Goal: Find contact information: Find contact information

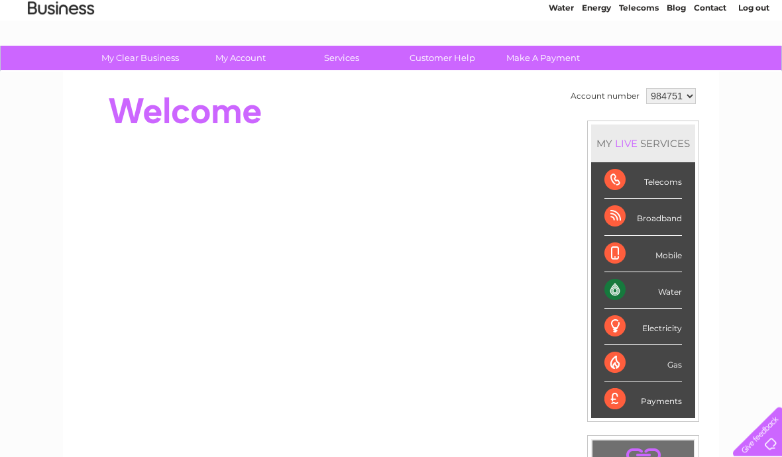
scroll to position [56, 0]
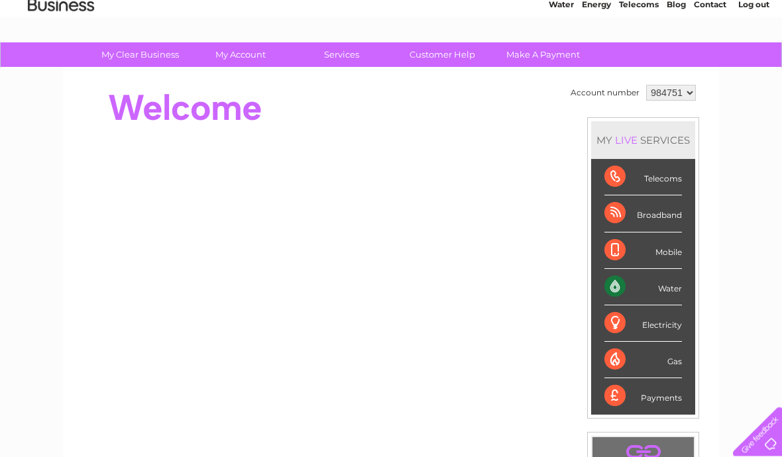
click at [647, 287] on div "Water" at bounding box center [643, 288] width 78 height 36
click at [655, 283] on div "Water" at bounding box center [643, 288] width 78 height 36
click at [619, 284] on div "Water" at bounding box center [643, 288] width 78 height 36
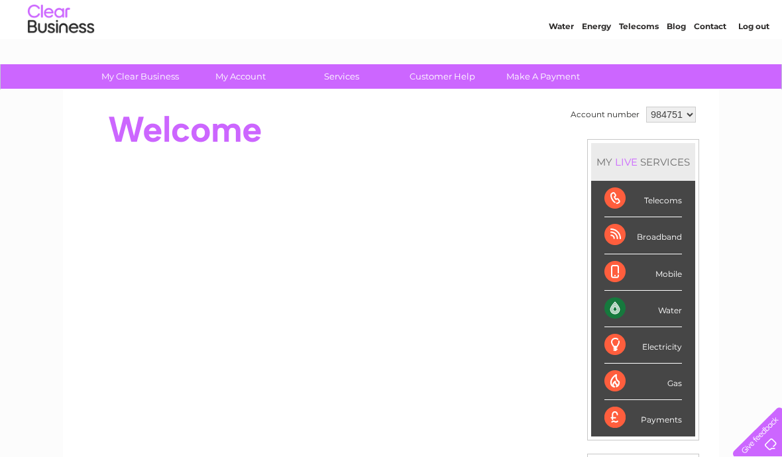
scroll to position [9, 0]
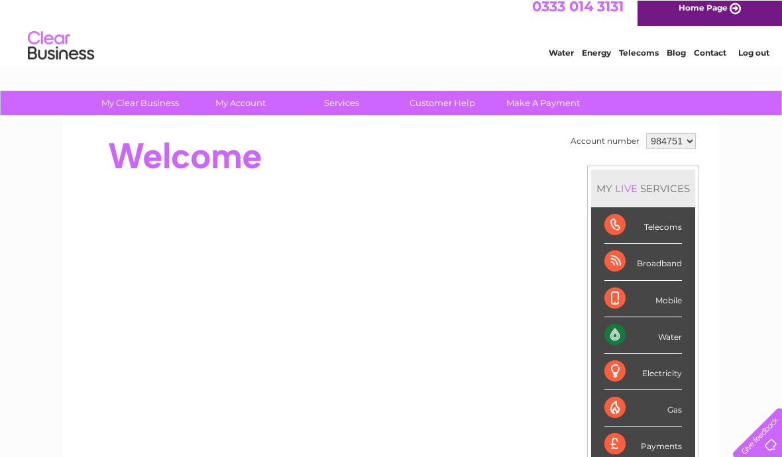
click at [673, 337] on div "Water" at bounding box center [643, 335] width 78 height 36
click at [447, 95] on link "Customer Help" at bounding box center [442, 103] width 109 height 25
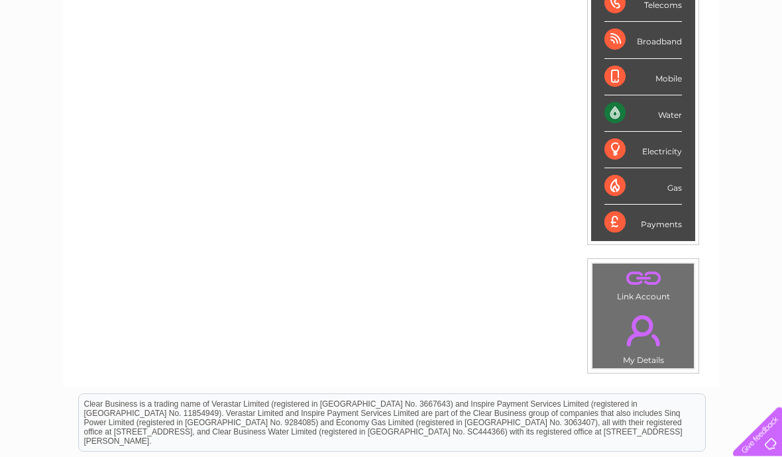
scroll to position [229, 0]
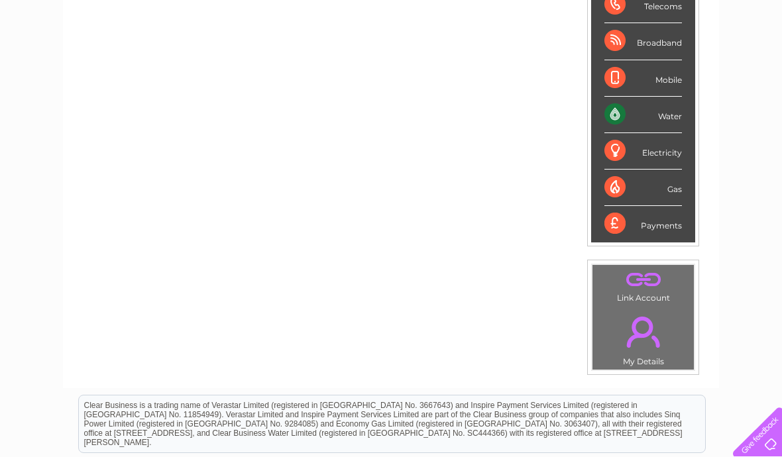
click at [658, 111] on div "Water" at bounding box center [643, 115] width 78 height 36
click at [633, 103] on div "Water" at bounding box center [643, 115] width 78 height 36
click at [631, 107] on div "Water" at bounding box center [643, 115] width 78 height 36
click at [642, 105] on div "Water" at bounding box center [643, 115] width 78 height 36
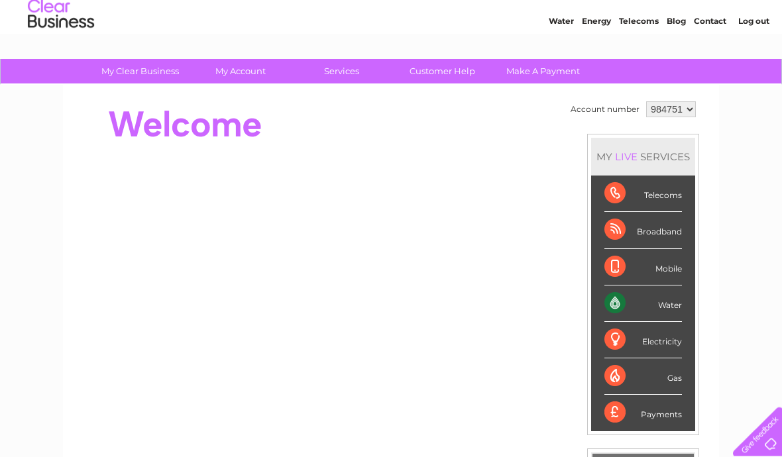
scroll to position [36, 0]
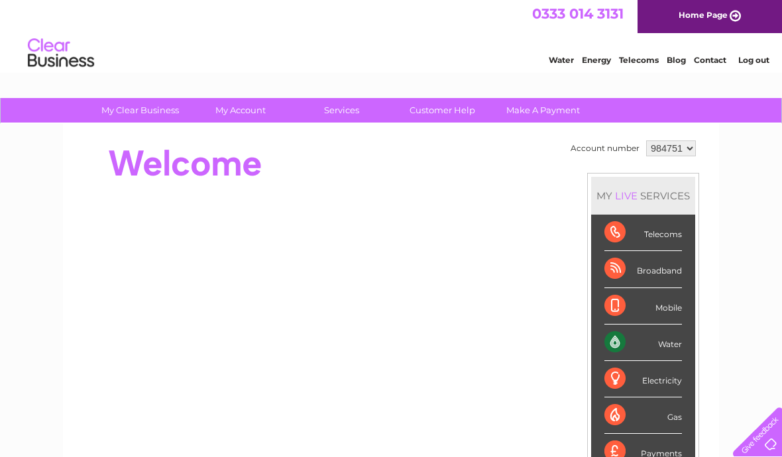
scroll to position [3, 0]
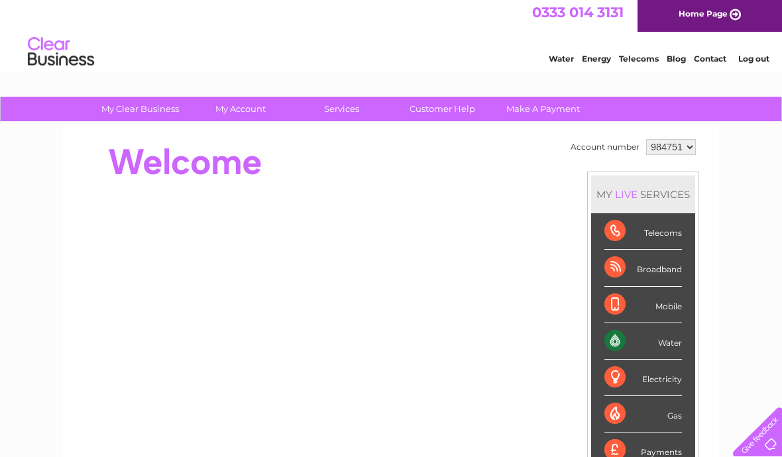
click at [682, 145] on select "984751" at bounding box center [671, 147] width 50 height 16
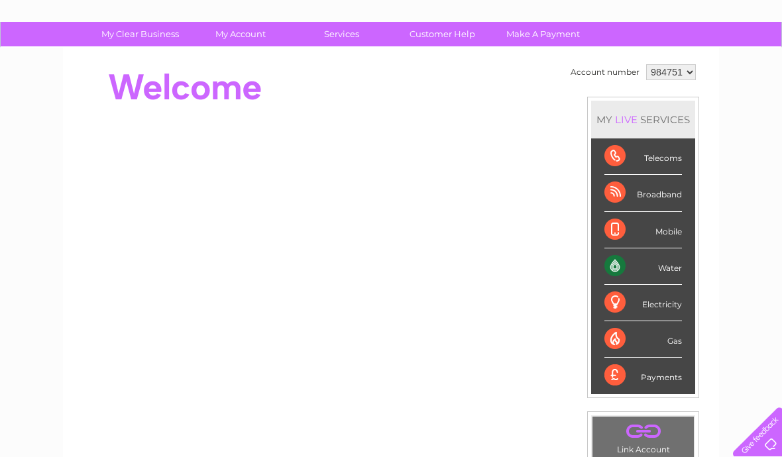
scroll to position [0, 0]
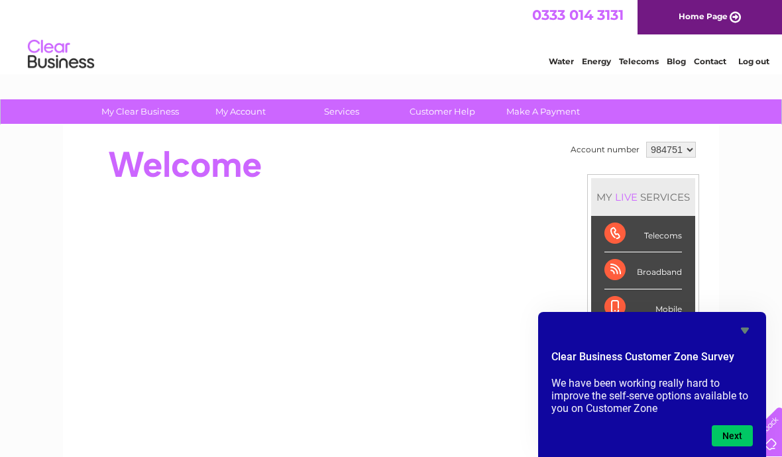
click at [725, 437] on button "Next" at bounding box center [732, 435] width 41 height 21
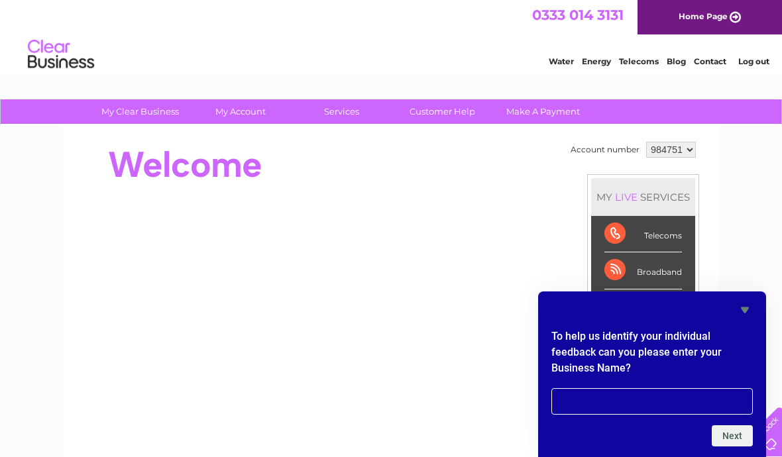
click at [580, 402] on input "text" at bounding box center [651, 401] width 201 height 27
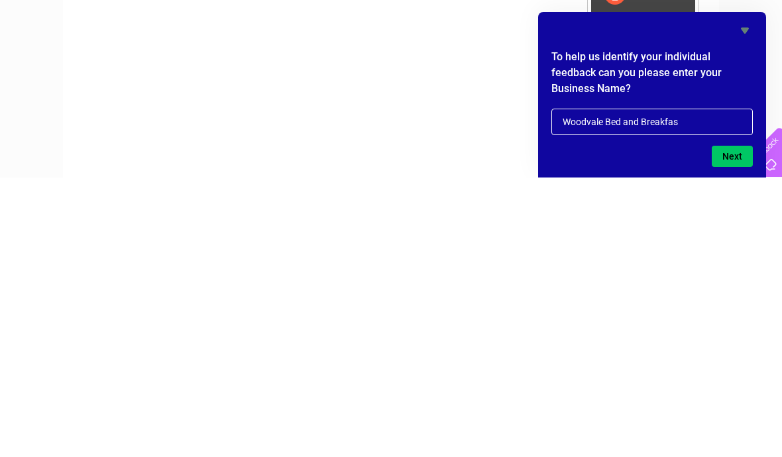
type input "Woodvale Bed and Breakfasr"
click at [739, 425] on button "Next" at bounding box center [732, 435] width 41 height 21
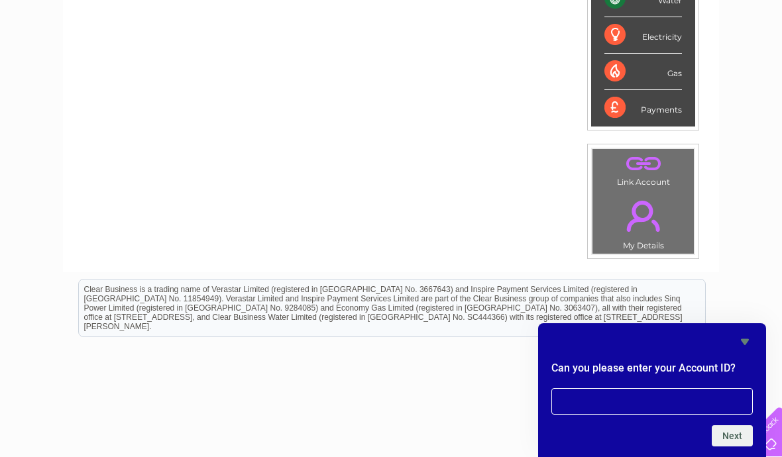
scroll to position [338, 0]
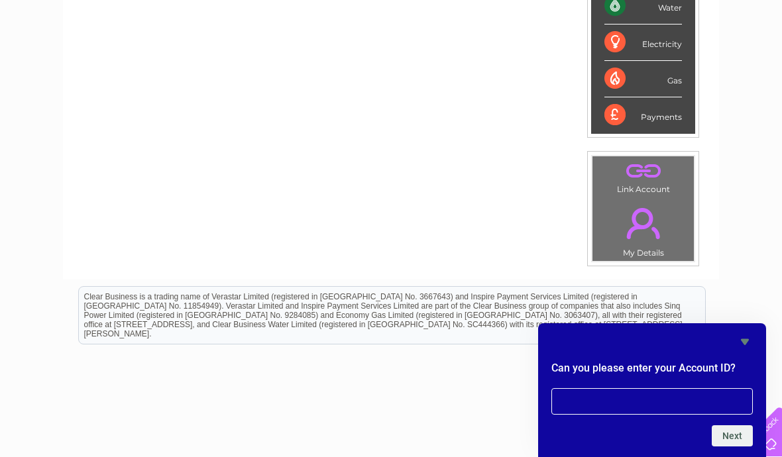
click at [625, 415] on input "text" at bounding box center [651, 401] width 201 height 27
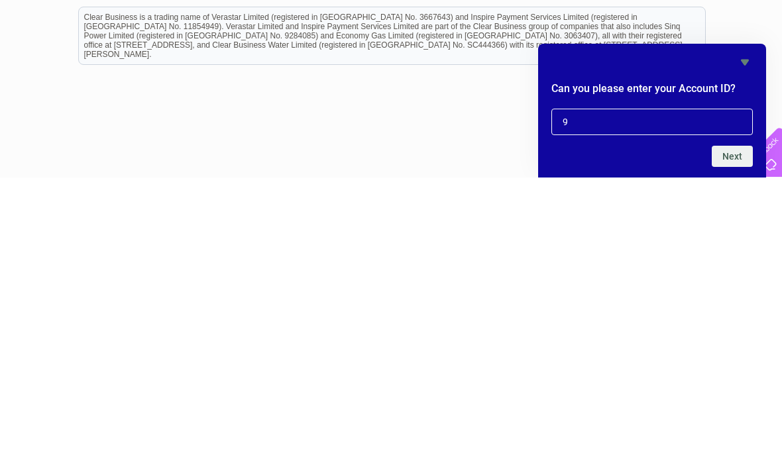
scroll to position [396, 0]
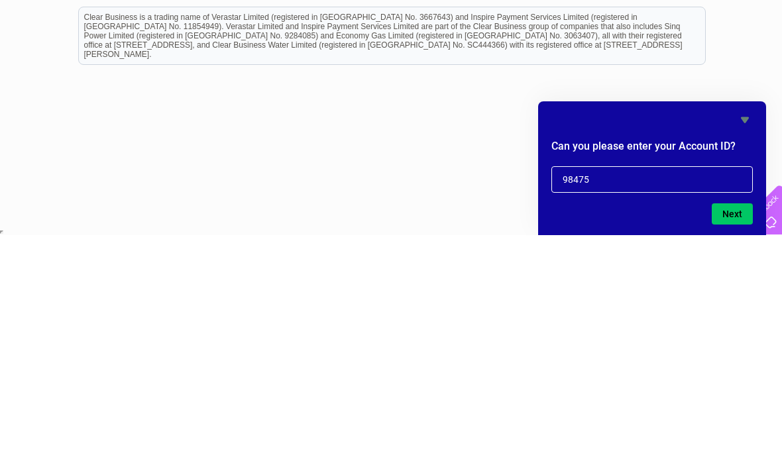
type input "984751"
click at [739, 425] on button "Next" at bounding box center [732, 435] width 41 height 21
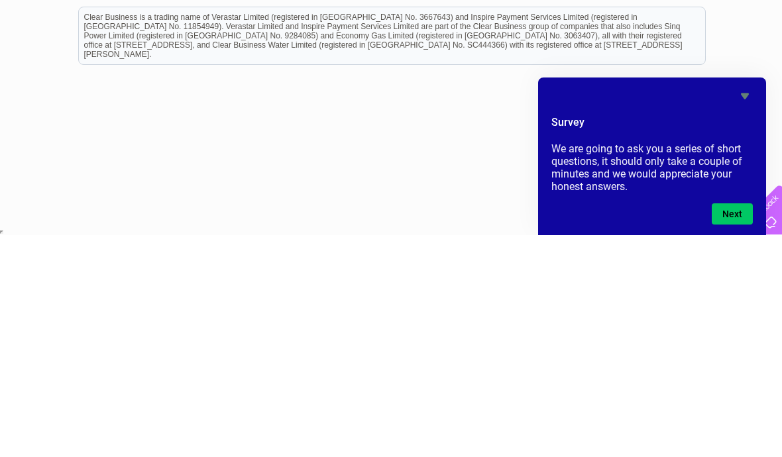
scroll to position [338, 0]
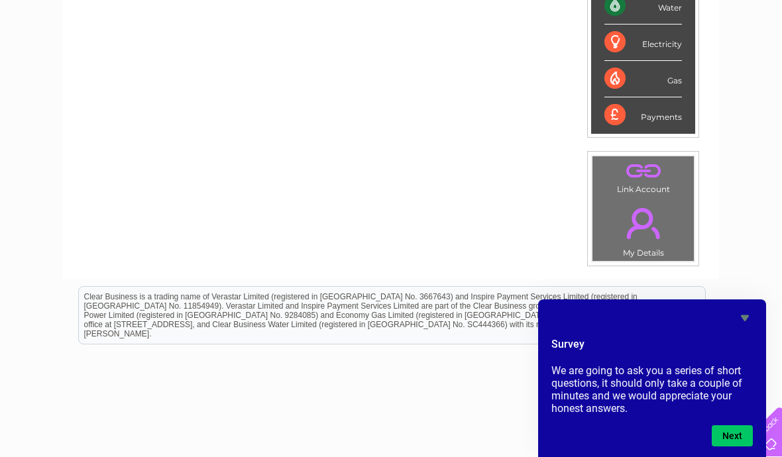
click at [737, 447] on button "Next" at bounding box center [732, 435] width 41 height 21
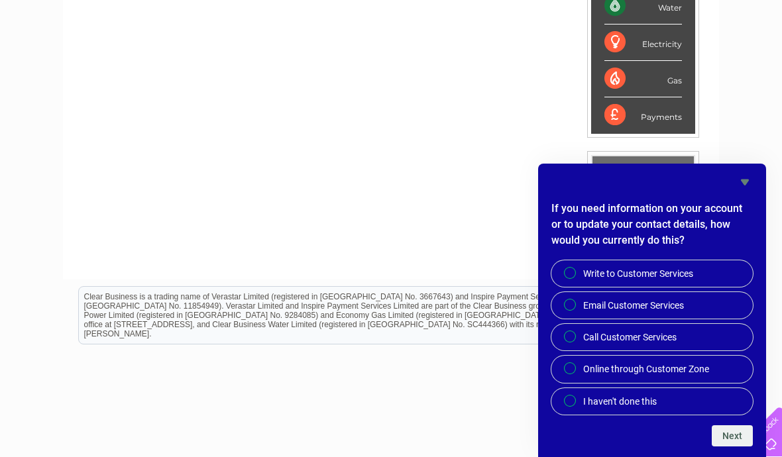
click at [584, 344] on span "Call Customer Services" at bounding box center [629, 337] width 93 height 13
click at [575, 342] on input "Call Customer Services" at bounding box center [571, 337] width 9 height 9
radio input "true"
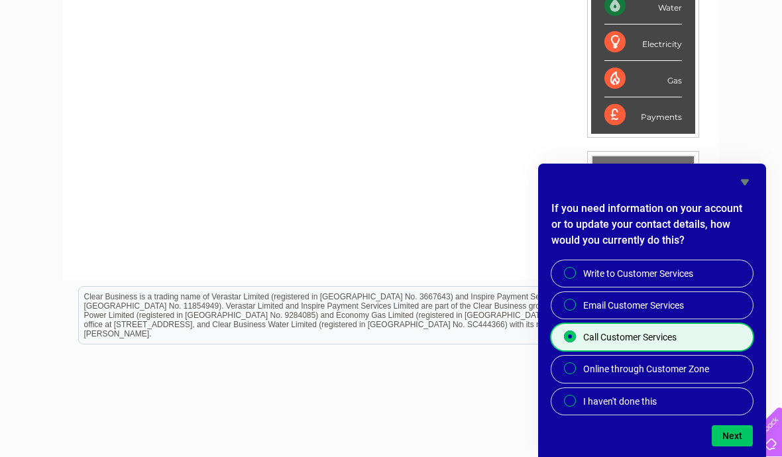
click at [725, 447] on button "Next" at bounding box center [732, 435] width 41 height 21
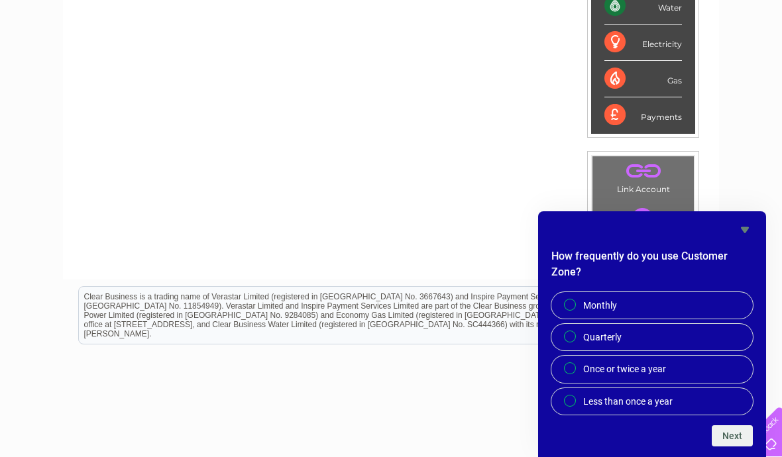
click at [572, 310] on input "Monthly" at bounding box center [571, 305] width 9 height 9
radio input "true"
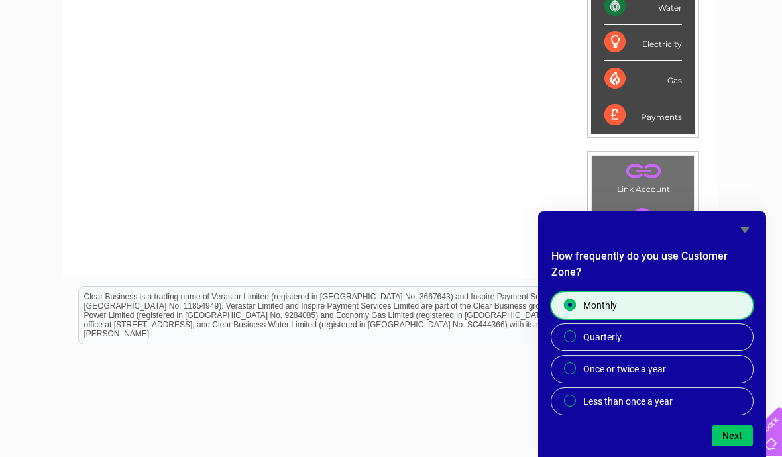
click at [735, 447] on button "Next" at bounding box center [732, 435] width 41 height 21
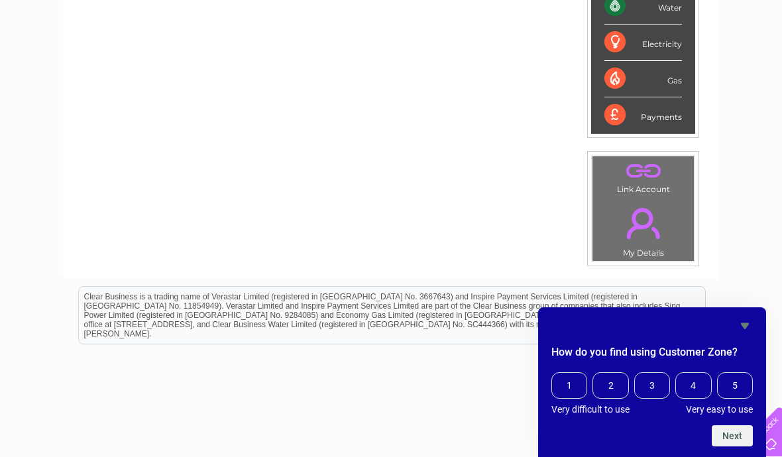
click at [560, 399] on span "1" at bounding box center [569, 385] width 36 height 27
click at [555, 374] on input "1" at bounding box center [555, 374] width 0 height 0
click at [735, 447] on button "Next" at bounding box center [732, 435] width 41 height 21
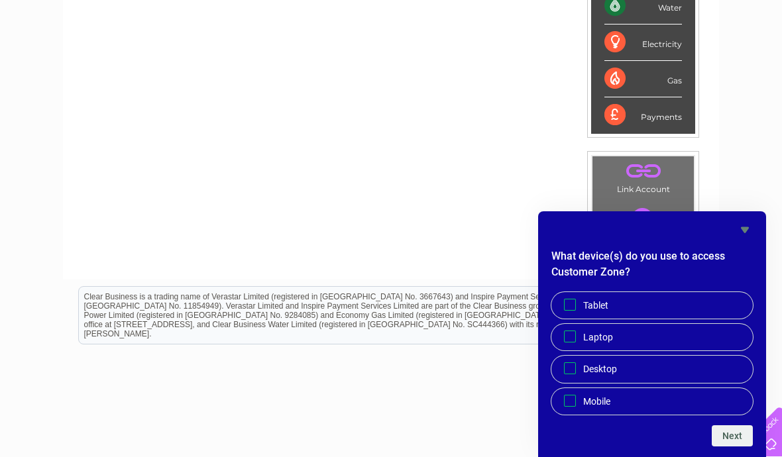
click at [570, 341] on input "Laptop" at bounding box center [570, 337] width 9 height 9
checkbox input "true"
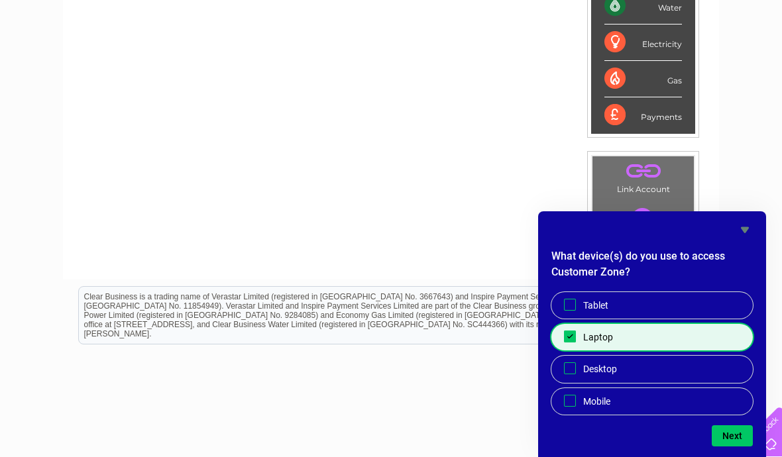
click at [577, 311] on div at bounding box center [570, 304] width 16 height 13
click at [574, 309] on input "Tablet" at bounding box center [570, 304] width 9 height 9
checkbox input "true"
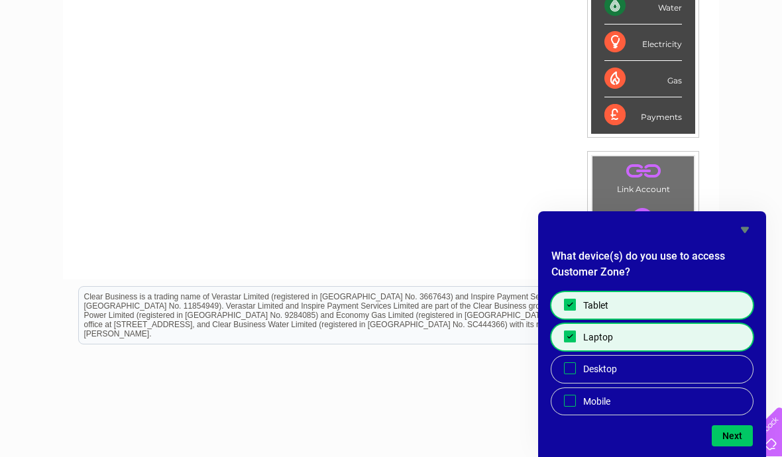
click at [734, 447] on button "Next" at bounding box center [732, 435] width 41 height 21
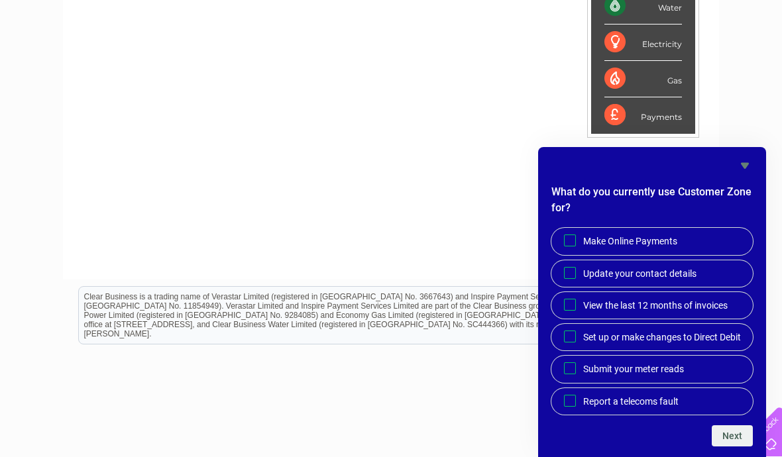
click at [743, 174] on icon "Hide survey" at bounding box center [745, 166] width 16 height 16
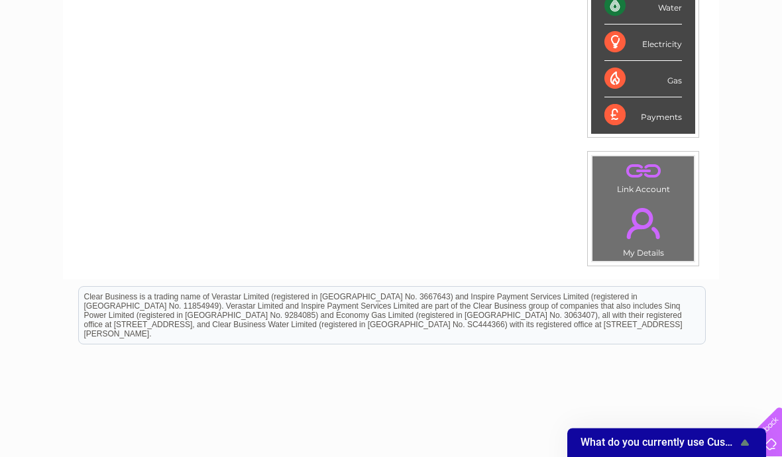
click at [737, 451] on icon "Show survey - What do you currently use Customer Zone for?" at bounding box center [745, 443] width 16 height 16
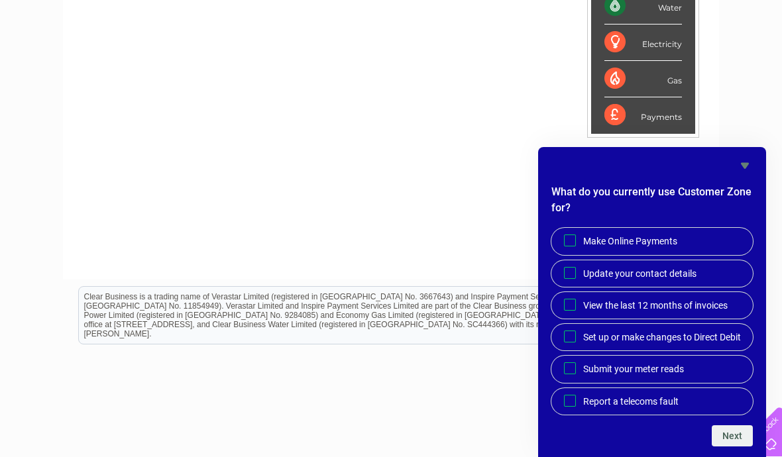
click at [574, 277] on input "Update your contact details" at bounding box center [570, 272] width 9 height 9
checkbox input "true"
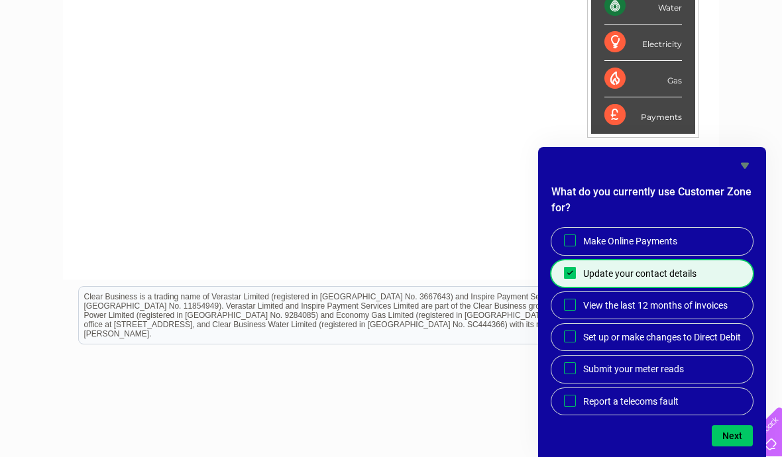
click at [724, 447] on button "Next" at bounding box center [732, 435] width 41 height 21
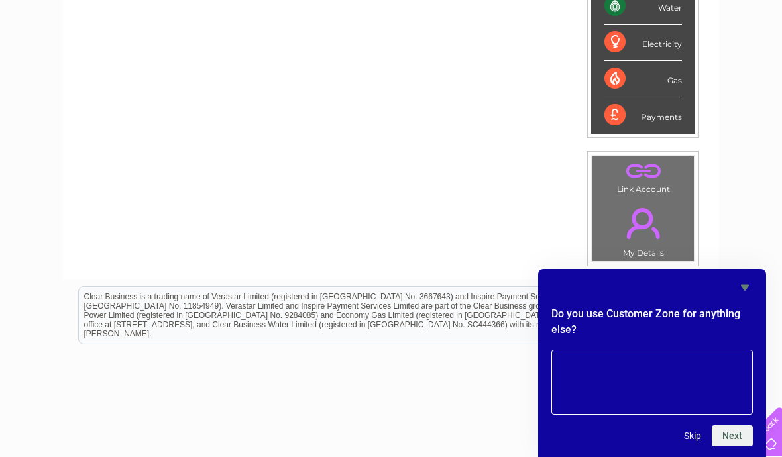
click at [691, 441] on button "Skip" at bounding box center [692, 436] width 17 height 11
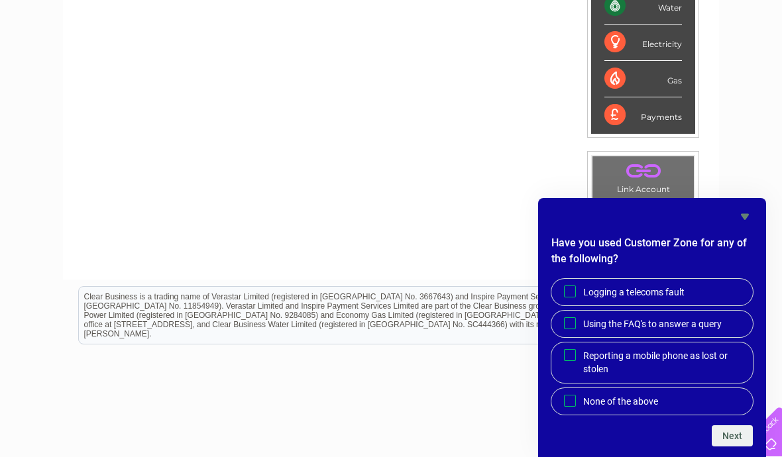
click at [566, 405] on input "None of the above" at bounding box center [570, 400] width 9 height 9
checkbox input "true"
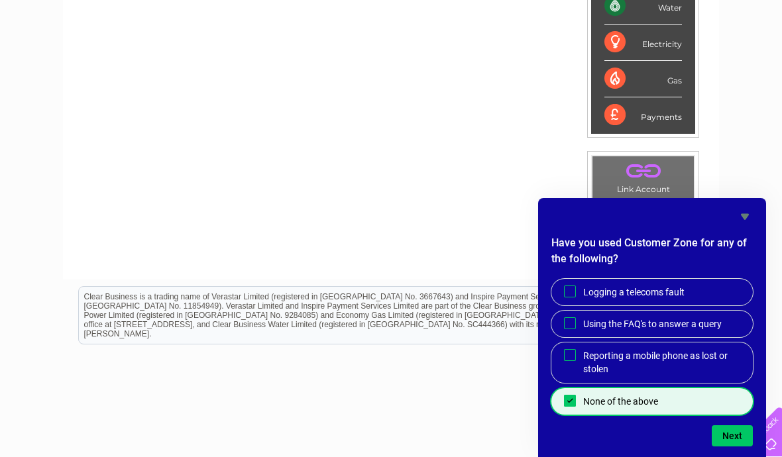
click at [732, 447] on button "Next" at bounding box center [732, 435] width 41 height 21
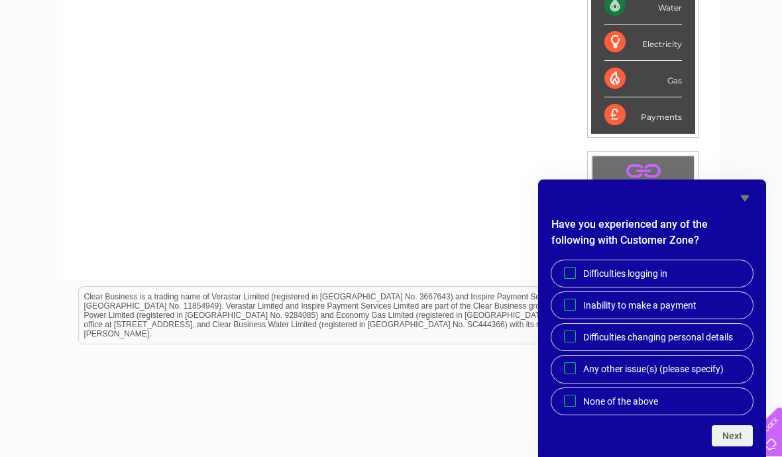
click at [573, 405] on input "None of the above" at bounding box center [570, 400] width 9 height 9
checkbox input "true"
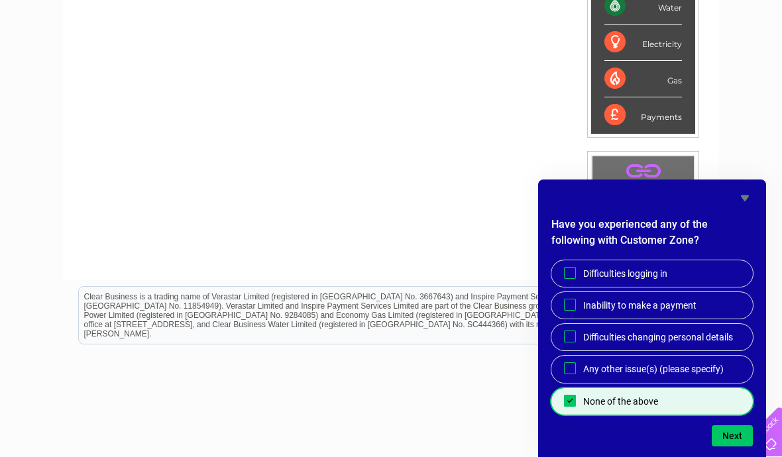
click at [741, 447] on button "Next" at bounding box center [732, 435] width 41 height 21
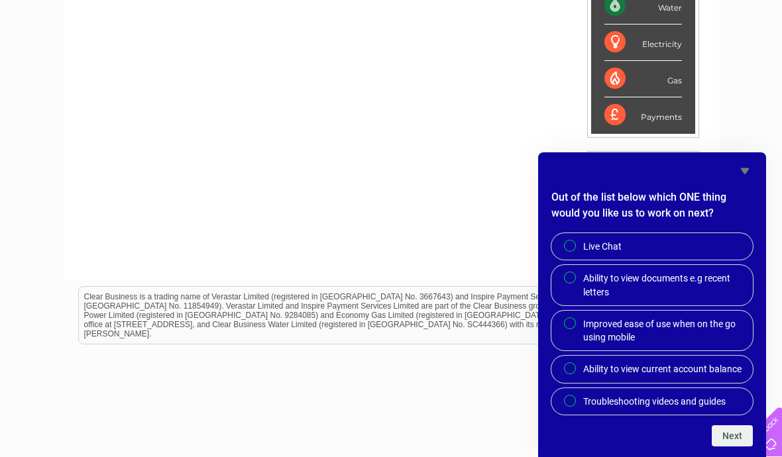
click at [572, 251] on input "Live Chat" at bounding box center [571, 247] width 9 height 9
radio input "true"
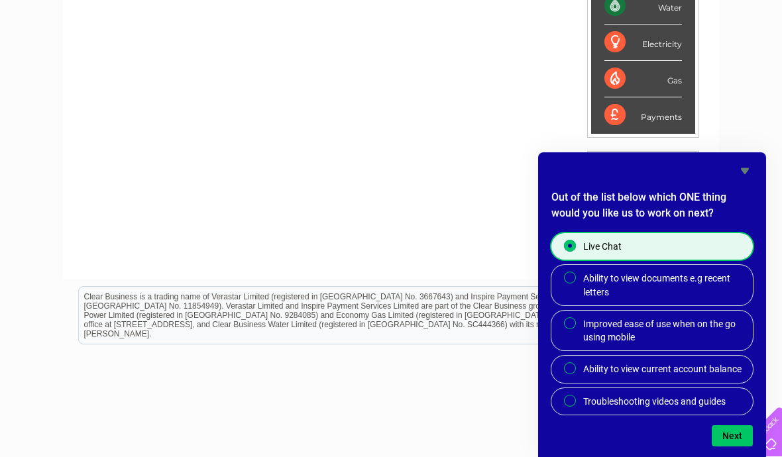
click at [732, 447] on button "Next" at bounding box center [732, 435] width 41 height 21
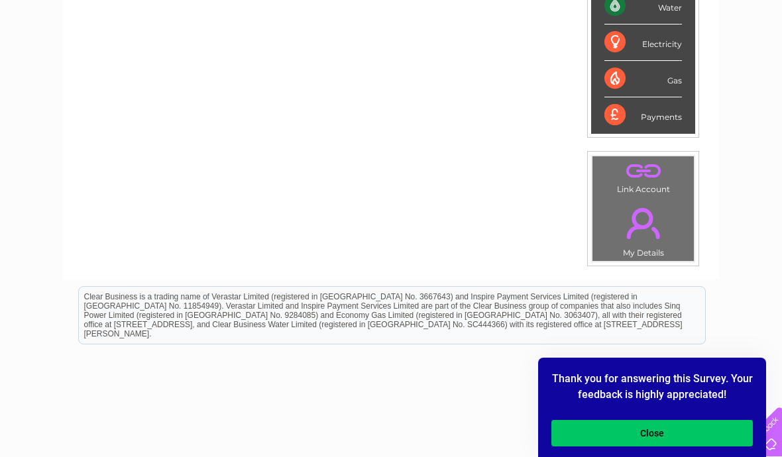
click at [685, 447] on button "Close" at bounding box center [651, 433] width 201 height 27
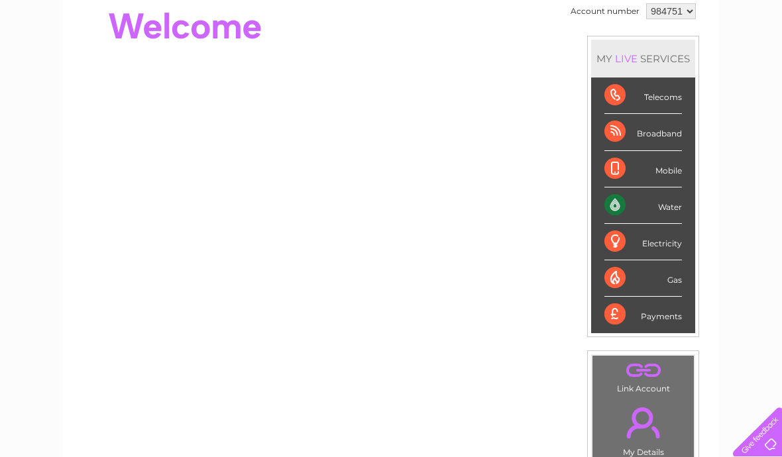
scroll to position [0, 0]
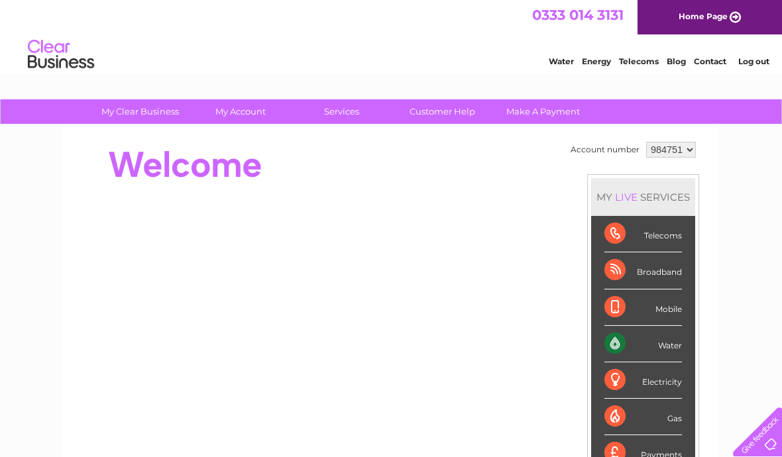
click at [710, 54] on li "Contact" at bounding box center [710, 59] width 32 height 13
click at [713, 57] on link "Contact" at bounding box center [710, 61] width 32 height 10
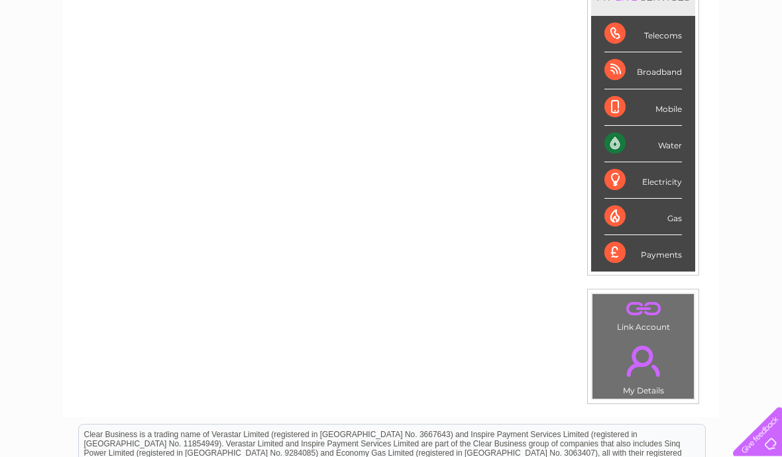
scroll to position [200, 0]
click at [654, 136] on div "Water" at bounding box center [643, 144] width 78 height 36
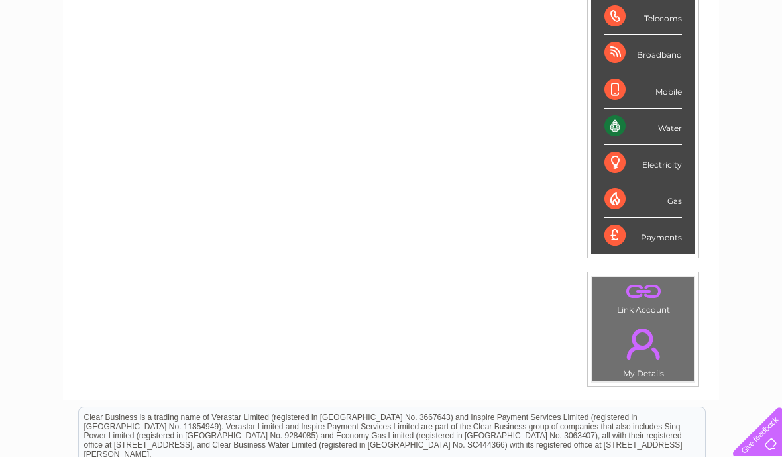
scroll to position [338, 0]
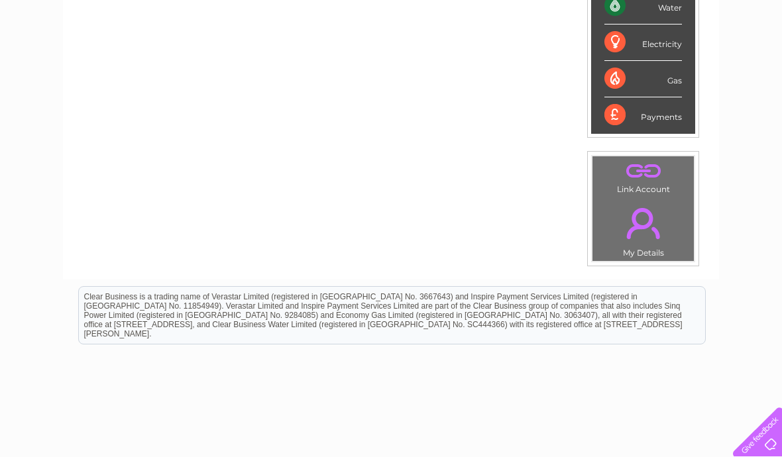
click at [643, 244] on link "." at bounding box center [643, 223] width 95 height 46
